Goal: Information Seeking & Learning: Learn about a topic

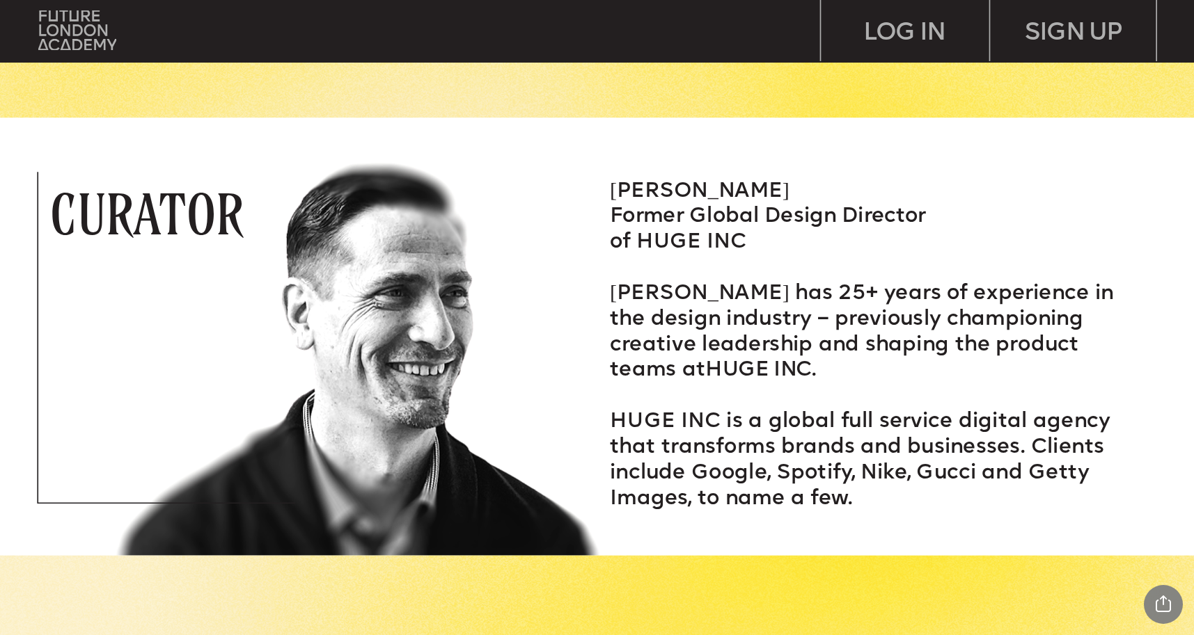
scroll to position [2253, 0]
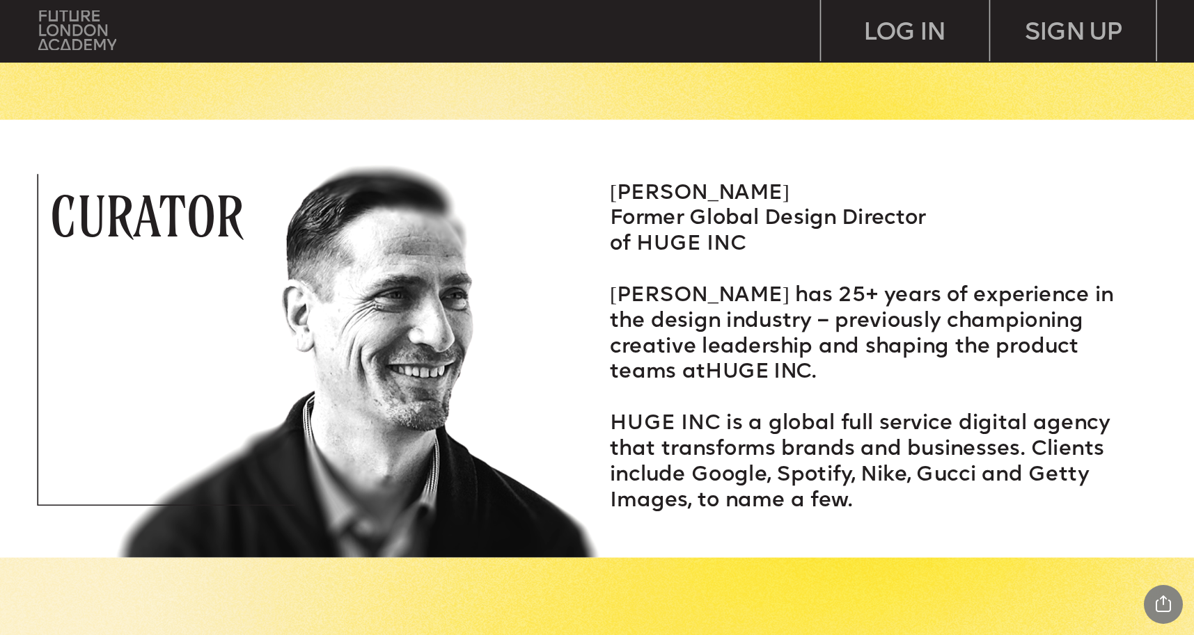
click at [91, 45] on img at bounding box center [77, 30] width 78 height 40
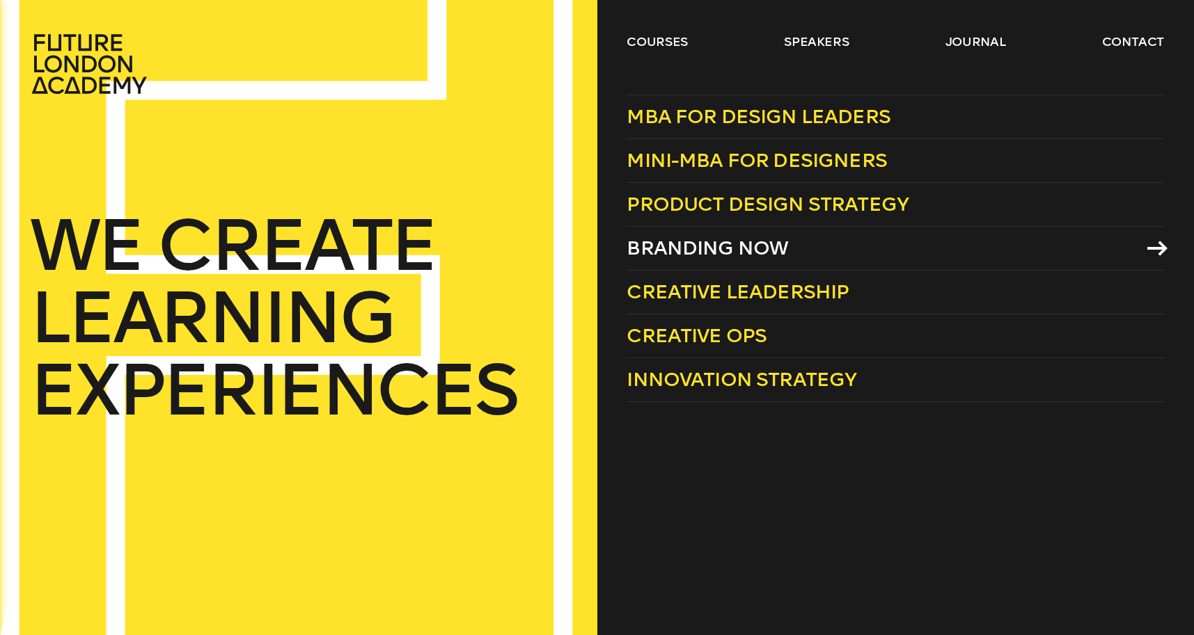
click at [689, 246] on span "Branding Now" at bounding box center [706, 248] width 161 height 23
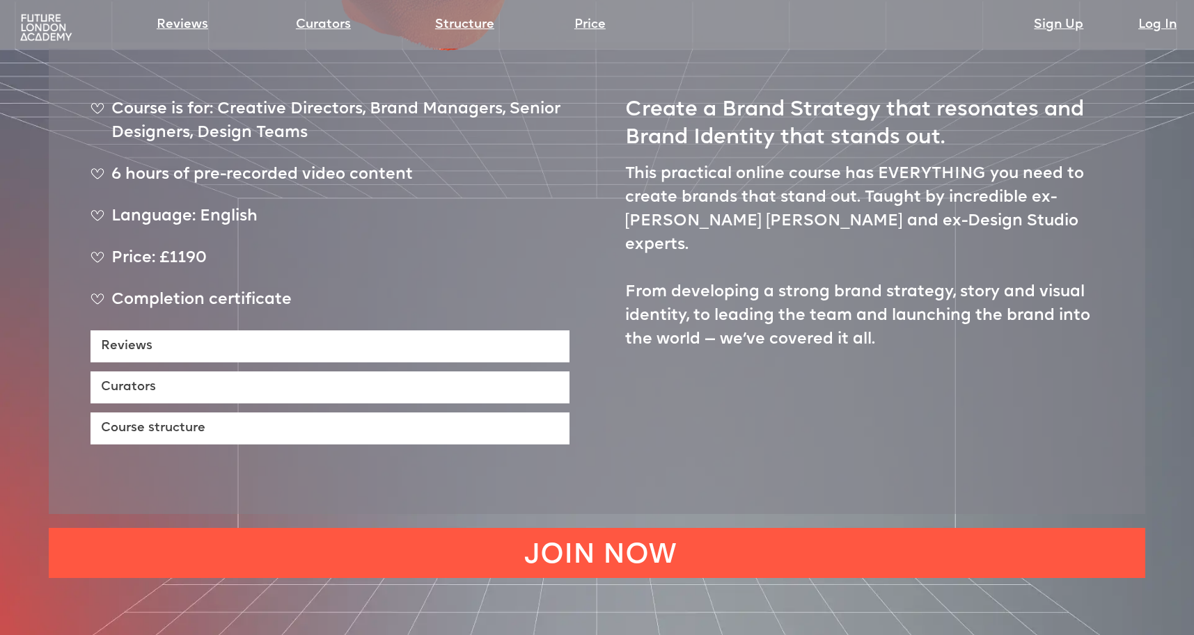
scroll to position [810, 0]
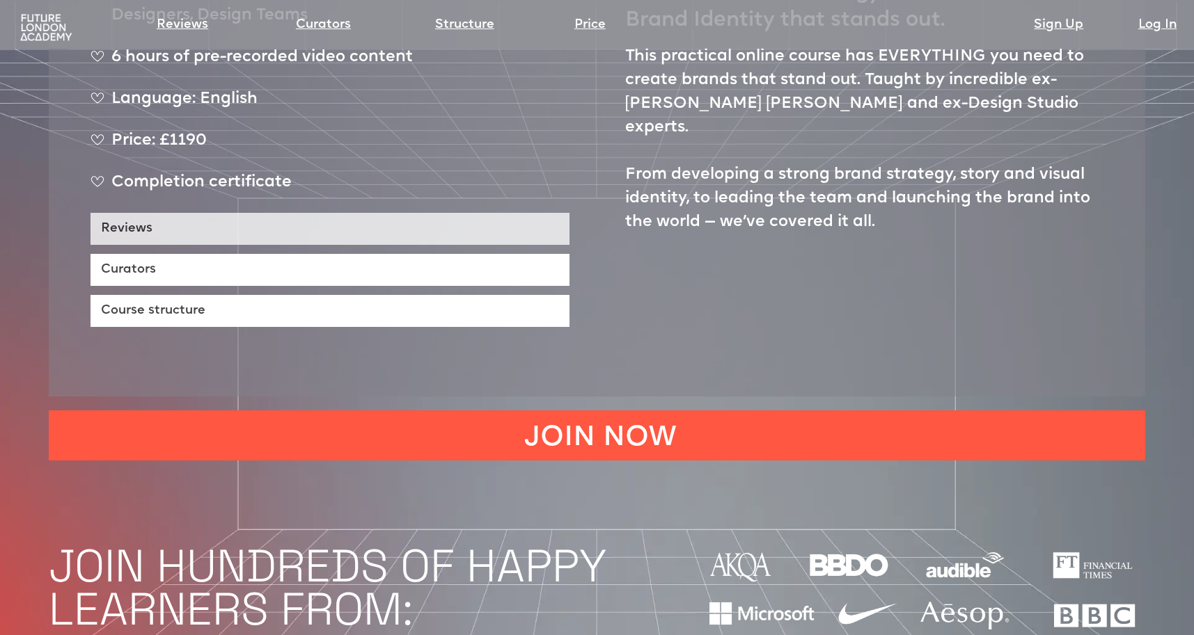
click at [399, 213] on link "Reviews" at bounding box center [329, 229] width 479 height 32
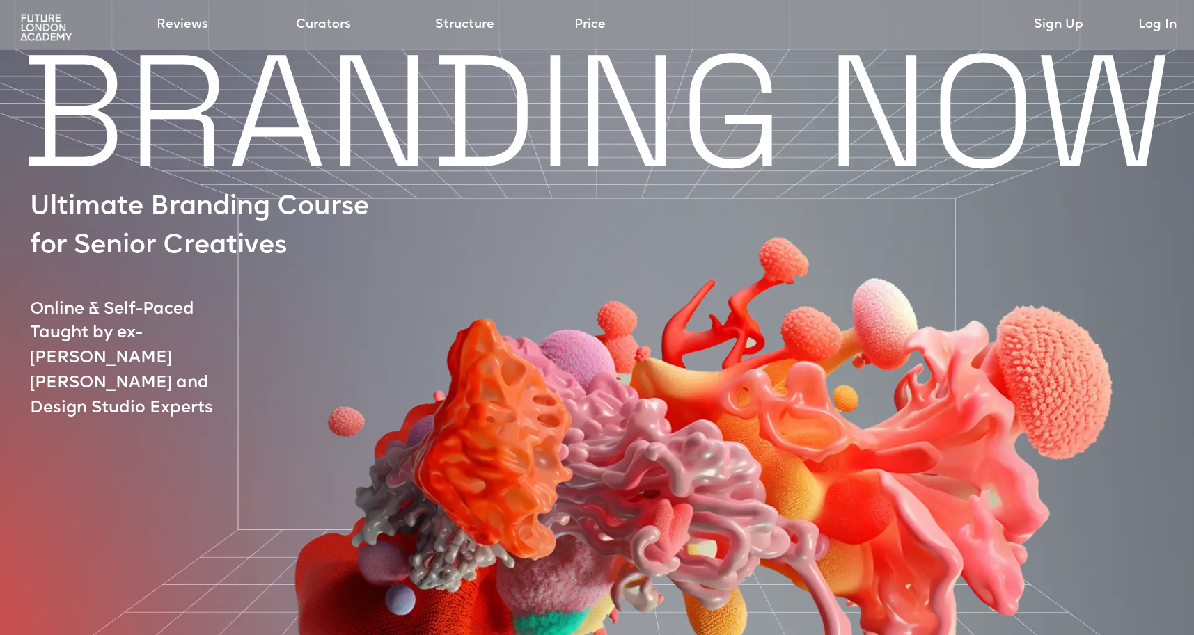
scroll to position [20, 0]
